Goal: Feedback & Contribution: Submit feedback/report problem

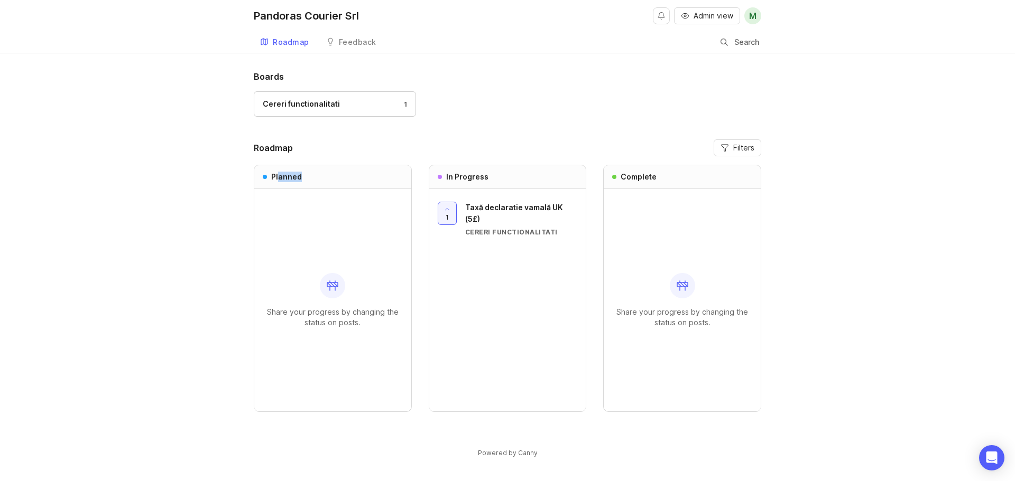
drag, startPoint x: 289, startPoint y: 177, endPoint x: 331, endPoint y: 177, distance: 42.3
click at [331, 177] on div "Planned" at bounding box center [332, 177] width 157 height 24
drag, startPoint x: 472, startPoint y: 174, endPoint x: 611, endPoint y: 172, distance: 138.5
click at [539, 173] on div "In Progress" at bounding box center [507, 177] width 157 height 24
drag, startPoint x: 629, startPoint y: 171, endPoint x: 652, endPoint y: 173, distance: 22.8
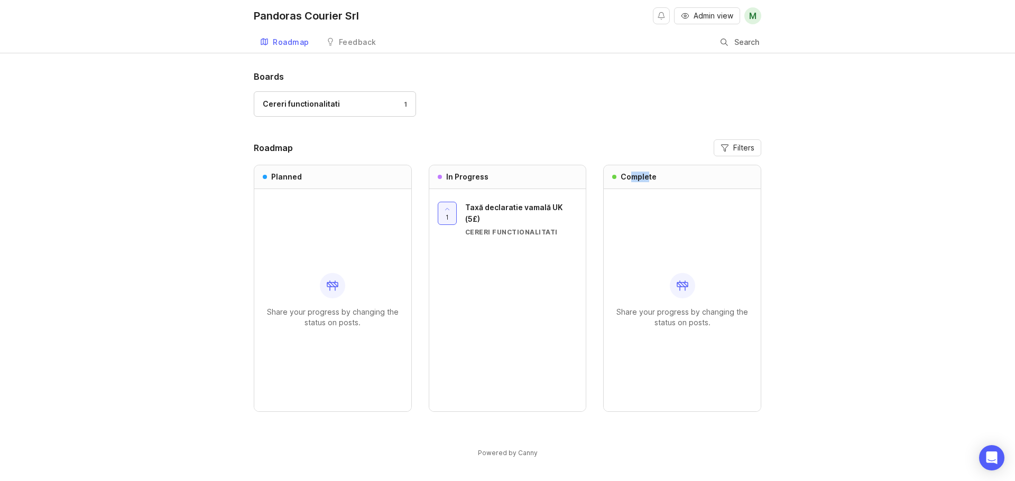
click at [652, 173] on div "Complete" at bounding box center [682, 177] width 157 height 24
click at [347, 42] on div "Feedback" at bounding box center [358, 42] width 38 height 7
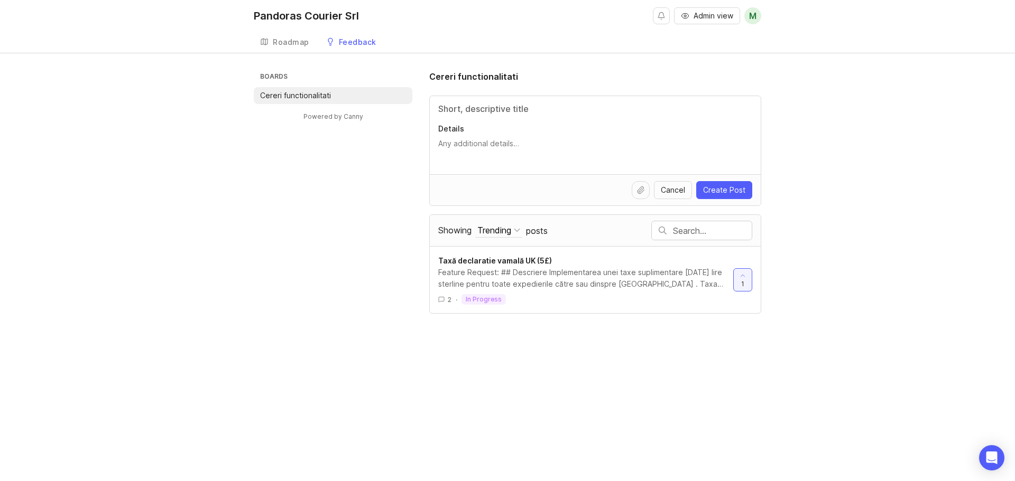
click at [490, 139] on textarea "Details" at bounding box center [595, 148] width 314 height 21
click at [485, 108] on input "Title" at bounding box center [595, 109] width 314 height 13
click at [470, 145] on textarea "Details" at bounding box center [595, 148] width 314 height 21
click at [454, 127] on p "Details" at bounding box center [595, 129] width 314 height 11
click at [454, 138] on textarea "Details" at bounding box center [595, 148] width 314 height 21
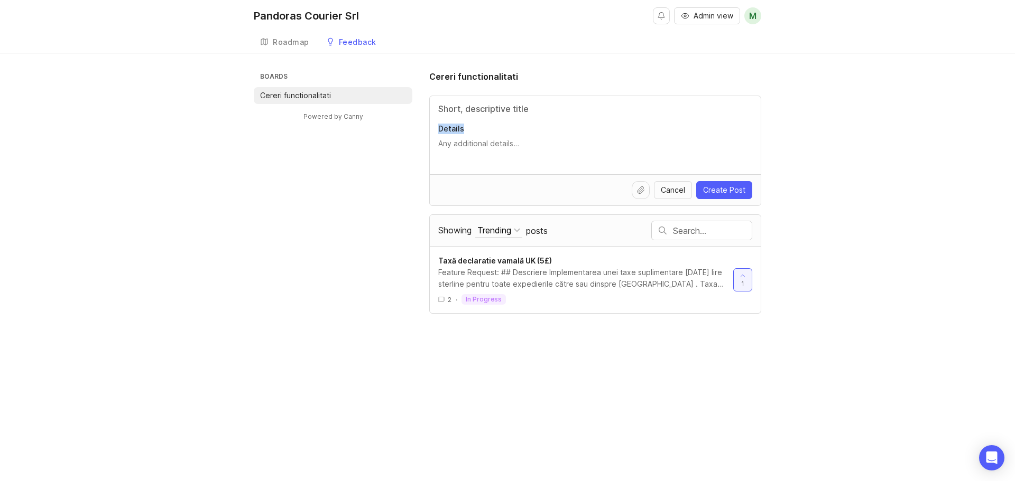
click at [454, 127] on p "Details" at bounding box center [595, 129] width 314 height 11
click at [454, 138] on textarea "Details" at bounding box center [595, 148] width 314 height 21
click at [454, 127] on p "Details" at bounding box center [595, 129] width 314 height 11
click at [454, 138] on textarea "Details" at bounding box center [595, 148] width 314 height 21
click at [478, 107] on input "Title" at bounding box center [595, 109] width 314 height 13
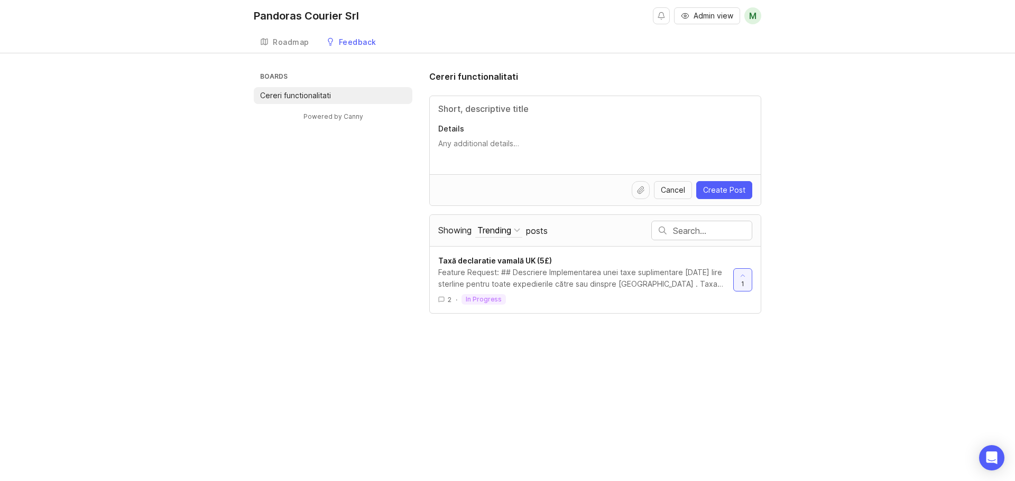
click at [478, 107] on input "Title" at bounding box center [595, 109] width 314 height 13
